Goal: Information Seeking & Learning: Learn about a topic

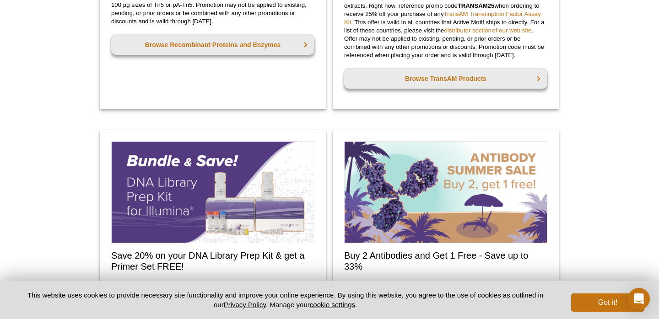
scroll to position [726, 0]
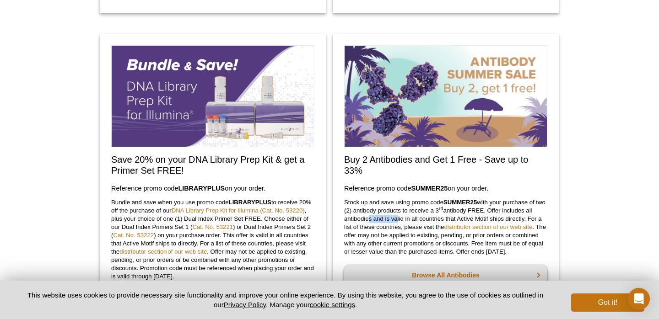
drag, startPoint x: 366, startPoint y: 220, endPoint x: 394, endPoint y: 220, distance: 28.4
click at [394, 220] on p "Stock up and save using promo code SUMMER25 with your purchase of two (2) antib…" at bounding box center [445, 228] width 203 height 58
click at [445, 215] on p "Stock up and save using promo code SUMMER25 with your purchase of two (2) antib…" at bounding box center [445, 228] width 203 height 58
drag, startPoint x: 369, startPoint y: 225, endPoint x: 387, endPoint y: 225, distance: 18.3
click at [387, 225] on p "Stock up and save using promo code SUMMER25 with your purchase of two (2) antib…" at bounding box center [445, 228] width 203 height 58
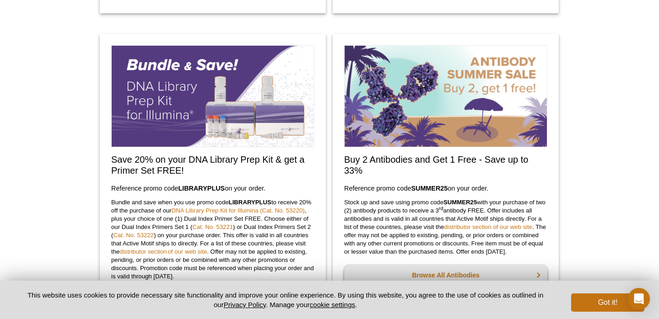
drag, startPoint x: 377, startPoint y: 239, endPoint x: 390, endPoint y: 239, distance: 13.3
click at [387, 239] on p "Stock up and save using promo code SUMMER25 with your purchase of two (2) antib…" at bounding box center [445, 228] width 203 height 58
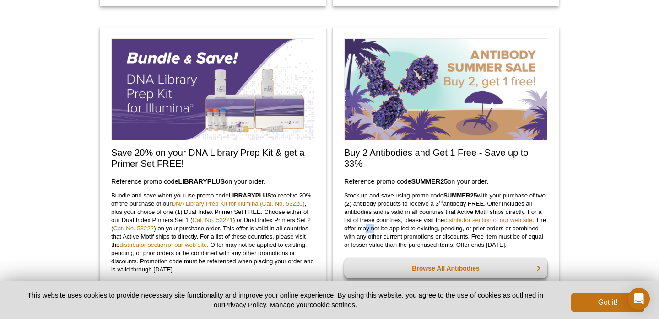
scroll to position [734, 0]
drag, startPoint x: 370, startPoint y: 237, endPoint x: 430, endPoint y: 237, distance: 59.9
click at [430, 237] on p "Stock up and save using promo code SUMMER25 with your purchase of two (2) antib…" at bounding box center [445, 220] width 203 height 58
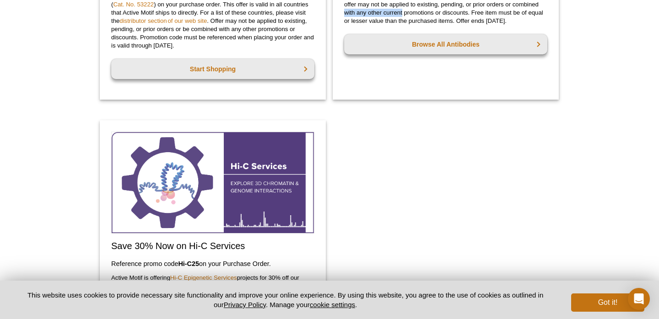
scroll to position [959, 0]
